Goal: Task Accomplishment & Management: Complete application form

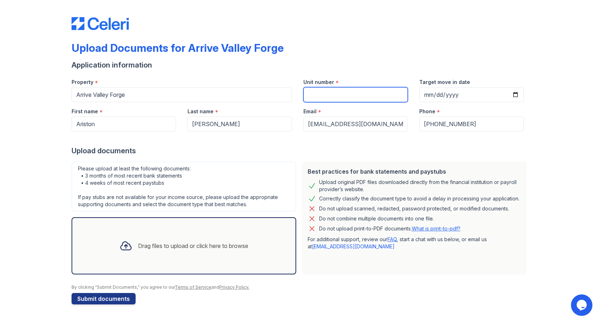
click at [345, 95] on input "Unit number" at bounding box center [355, 94] width 104 height 15
paste input "9201"
type input "9201"
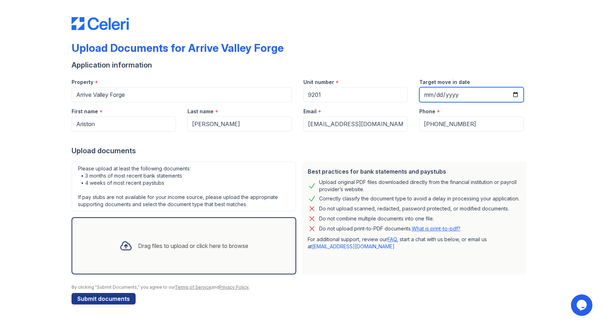
click at [516, 94] on input "Target move in date" at bounding box center [471, 94] width 104 height 15
type input "[DATE]"
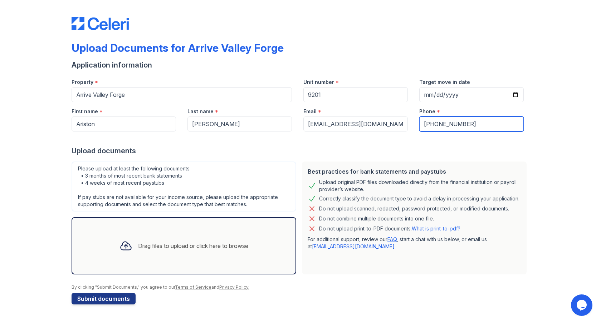
drag, startPoint x: 484, startPoint y: 125, endPoint x: 367, endPoint y: 125, distance: 116.6
click at [367, 125] on div "First name * Ariston Last name * Javier Email * thonzjavier@yahoo.com Phone * +…" at bounding box center [297, 116] width 463 height 29
type input "7206902433"
click at [401, 136] on div at bounding box center [301, 139] width 458 height 14
click at [146, 245] on div "Drag files to upload or click here to browse" at bounding box center [193, 246] width 110 height 9
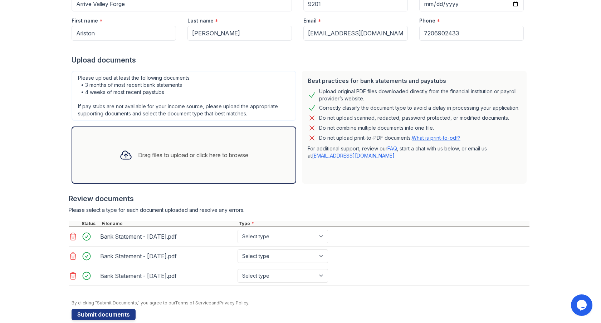
scroll to position [102, 0]
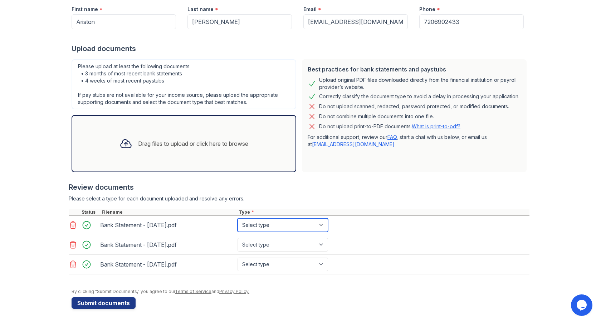
click at [260, 226] on select "Select type Paystub Bank Statement Offer Letter Tax Documents Benefit Award Let…" at bounding box center [282, 226] width 90 height 14
select select "bank_statement"
click at [237, 219] on select "Select type Paystub Bank Statement Offer Letter Tax Documents Benefit Award Let…" at bounding box center [282, 226] width 90 height 14
click at [261, 237] on div "Bank Statement - [DATE].pdf Select type Paystub Bank Statement Offer Letter Tax…" at bounding box center [299, 245] width 461 height 20
click at [261, 246] on select "Select type Paystub Bank Statement Offer Letter Tax Documents Benefit Award Let…" at bounding box center [282, 245] width 90 height 14
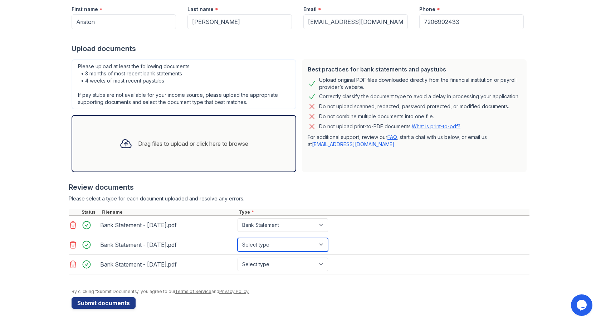
select select "bank_statement"
click at [237, 238] on select "Select type Paystub Bank Statement Offer Letter Tax Documents Benefit Award Let…" at bounding box center [282, 245] width 90 height 14
click at [262, 259] on select "Select type Paystub Bank Statement Offer Letter Tax Documents Benefit Award Let…" at bounding box center [282, 265] width 90 height 14
select select "bank_statement"
click at [237, 258] on select "Select type Paystub Bank Statement Offer Letter Tax Documents Benefit Award Let…" at bounding box center [282, 265] width 90 height 14
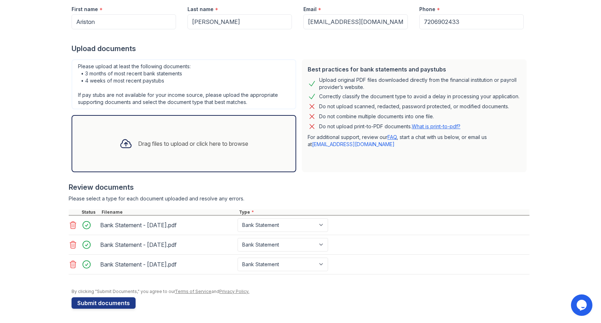
click at [160, 140] on div "Drag files to upload or click here to browse" at bounding box center [193, 143] width 110 height 9
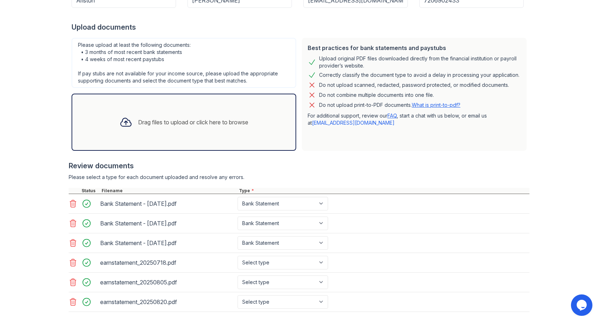
scroll to position [161, 0]
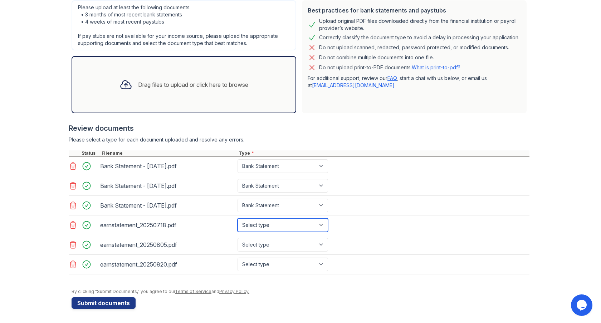
click at [281, 226] on select "Select type Paystub Bank Statement Offer Letter Tax Documents Benefit Award Let…" at bounding box center [282, 226] width 90 height 14
select select "paystub"
click at [237, 219] on select "Select type Paystub Bank Statement Offer Letter Tax Documents Benefit Award Let…" at bounding box center [282, 226] width 90 height 14
click at [278, 246] on select "Select type Paystub Bank Statement Offer Letter Tax Documents Benefit Award Let…" at bounding box center [282, 245] width 90 height 14
select select "paystub"
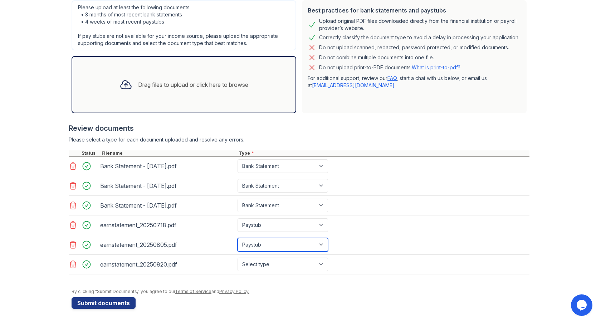
click at [237, 238] on select "Select type Paystub Bank Statement Offer Letter Tax Documents Benefit Award Let…" at bounding box center [282, 245] width 90 height 14
click at [274, 261] on select "Select type Paystub Bank Statement Offer Letter Tax Documents Benefit Award Let…" at bounding box center [282, 265] width 90 height 14
select select "paystub"
click at [237, 258] on select "Select type Paystub Bank Statement Offer Letter Tax Documents Benefit Award Let…" at bounding box center [282, 265] width 90 height 14
click at [117, 306] on button "Submit documents" at bounding box center [104, 303] width 64 height 11
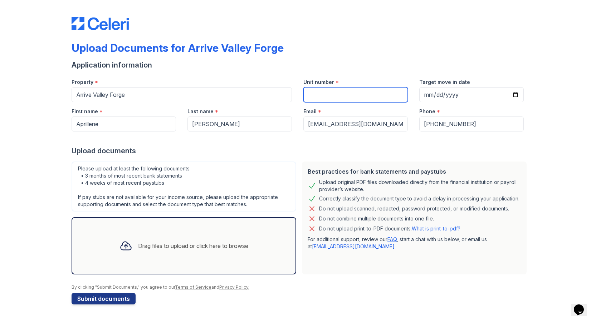
click at [345, 90] on input "Unit number" at bounding box center [355, 94] width 104 height 15
type input "9201"
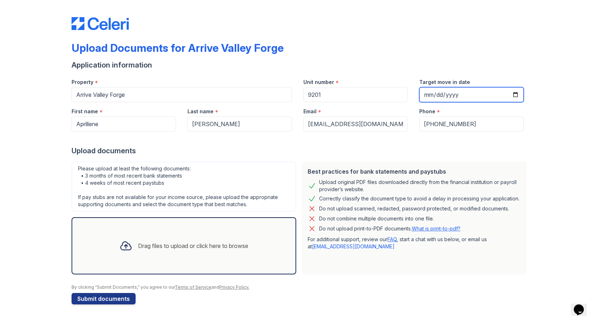
click at [515, 95] on input "Target move in date" at bounding box center [471, 94] width 104 height 15
type input "[DATE]"
click at [301, 147] on div "Upload documents" at bounding box center [301, 151] width 458 height 10
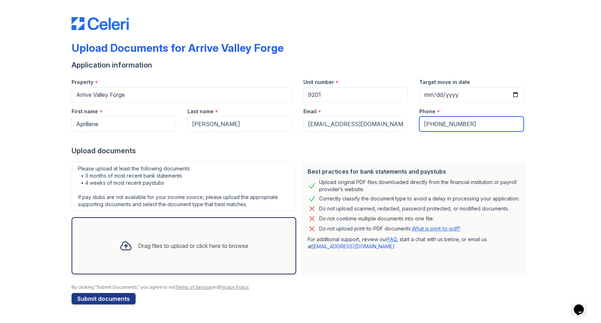
drag, startPoint x: 431, startPoint y: 123, endPoint x: 438, endPoint y: 143, distance: 21.9
click at [431, 125] on input "[PHONE_NUMBER]" at bounding box center [471, 124] width 104 height 15
type input "7202411748"
click at [395, 141] on div at bounding box center [301, 139] width 458 height 14
click at [173, 239] on div "Drag files to upload or click here to browse" at bounding box center [184, 246] width 140 height 24
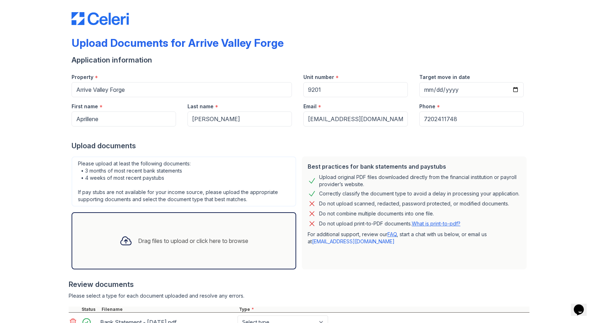
scroll to position [6, 0]
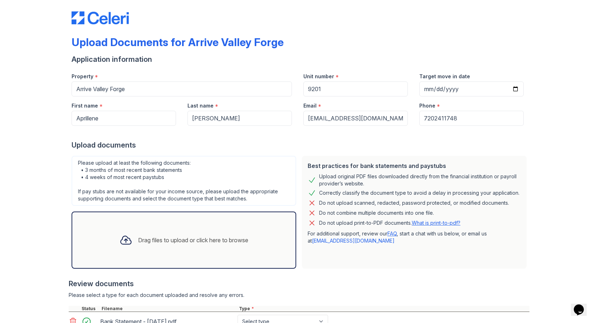
click at [193, 245] on div "Drag files to upload or click here to browse" at bounding box center [184, 240] width 140 height 24
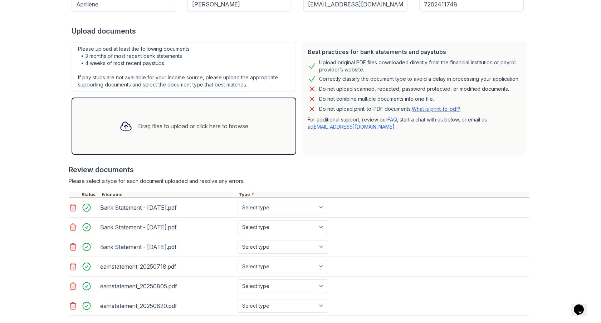
scroll to position [161, 0]
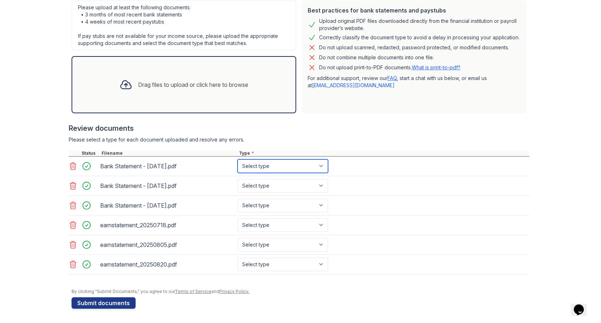
click at [275, 170] on select "Select type Paystub Bank Statement Offer Letter Tax Documents Benefit Award Let…" at bounding box center [282, 167] width 90 height 14
select select "bank_statement"
click at [237, 160] on select "Select type Paystub Bank Statement Offer Letter Tax Documents Benefit Award Let…" at bounding box center [282, 167] width 90 height 14
click at [272, 178] on div "Bank Statement - [DATE].pdf Select type Paystub Bank Statement Offer Letter Tax…" at bounding box center [299, 186] width 461 height 20
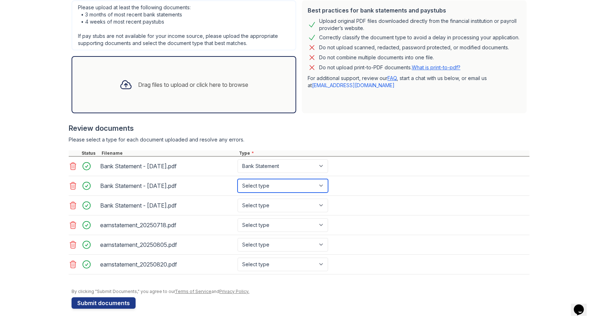
click at [271, 185] on select "Select type Paystub Bank Statement Offer Letter Tax Documents Benefit Award Let…" at bounding box center [282, 186] width 90 height 14
select select "bank_statement"
click at [237, 179] on select "Select type Paystub Bank Statement Offer Letter Tax Documents Benefit Award Let…" at bounding box center [282, 186] width 90 height 14
click at [271, 200] on select "Select type Paystub Bank Statement Offer Letter Tax Documents Benefit Award Let…" at bounding box center [282, 206] width 90 height 14
select select "bank_statement"
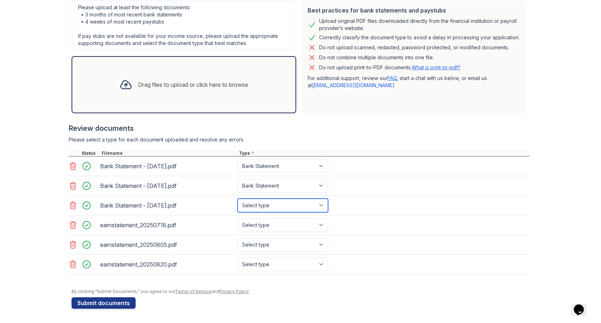
click at [237, 199] on select "Select type Paystub Bank Statement Offer Letter Tax Documents Benefit Award Let…" at bounding box center [282, 206] width 90 height 14
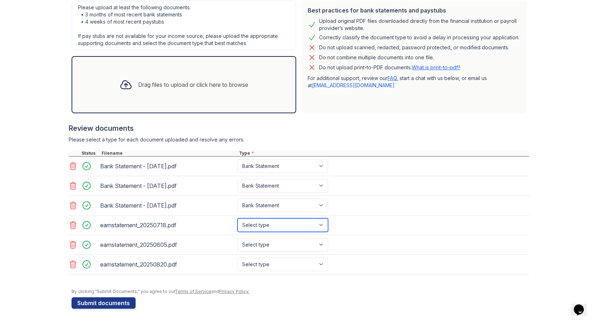
click at [270, 225] on select "Select type Paystub Bank Statement Offer Letter Tax Documents Benefit Award Let…" at bounding box center [282, 226] width 90 height 14
select select "paystub"
click at [237, 219] on select "Select type Paystub Bank Statement Offer Letter Tax Documents Benefit Award Let…" at bounding box center [282, 226] width 90 height 14
click at [267, 240] on select "Select type Paystub Bank Statement Offer Letter Tax Documents Benefit Award Let…" at bounding box center [282, 245] width 90 height 14
select select "paystub"
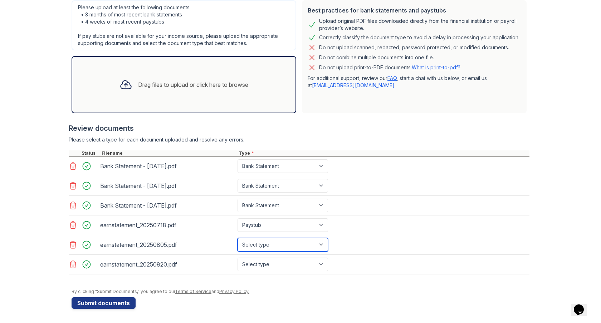
click at [237, 238] on select "Select type Paystub Bank Statement Offer Letter Tax Documents Benefit Award Let…" at bounding box center [282, 245] width 90 height 14
click at [267, 260] on select "Select type Paystub Bank Statement Offer Letter Tax Documents Benefit Award Let…" at bounding box center [282, 265] width 90 height 14
select select "paystub"
click at [237, 258] on select "Select type Paystub Bank Statement Offer Letter Tax Documents Benefit Award Let…" at bounding box center [282, 265] width 90 height 14
click at [110, 303] on button "Submit documents" at bounding box center [104, 303] width 64 height 11
